Goal: Information Seeking & Learning: Understand process/instructions

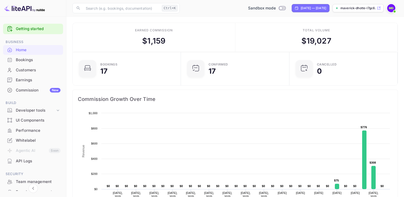
click at [26, 67] on div "Customers" at bounding box center [38, 70] width 45 height 6
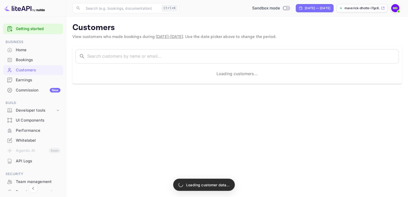
click at [26, 28] on link "Getting started" at bounding box center [38, 29] width 45 height 6
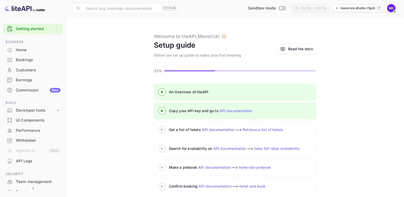
click at [24, 70] on div "Customers" at bounding box center [38, 70] width 45 height 6
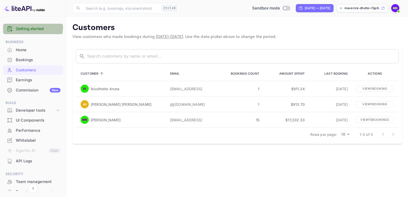
click at [28, 27] on link "Getting started" at bounding box center [38, 29] width 45 height 6
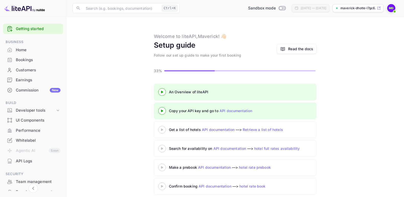
scroll to position [6, 0]
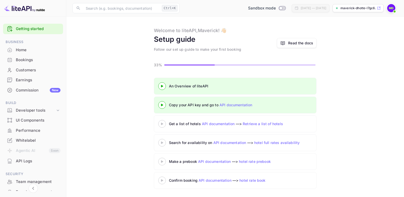
click at [296, 44] on div "Read the docs" at bounding box center [300, 42] width 25 height 5
